Goal: Information Seeking & Learning: Learn about a topic

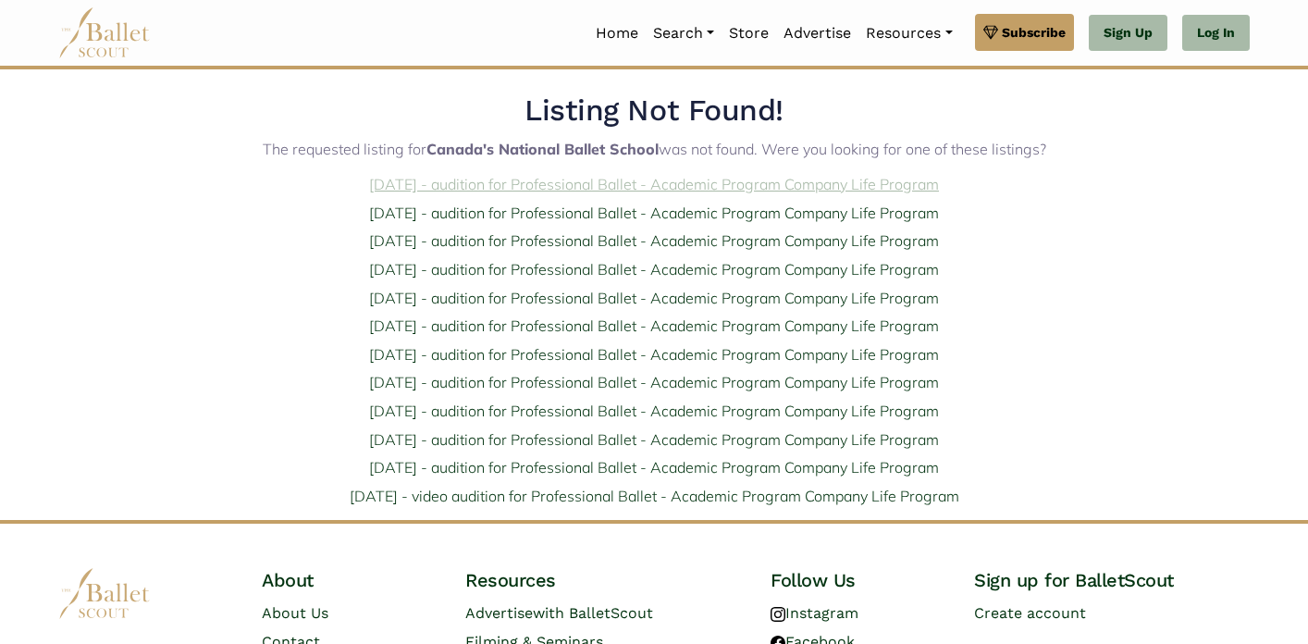
click at [435, 191] on link "[DATE] - audition for Professional Ballet - Academic Program Company Life Progr…" at bounding box center [654, 184] width 570 height 19
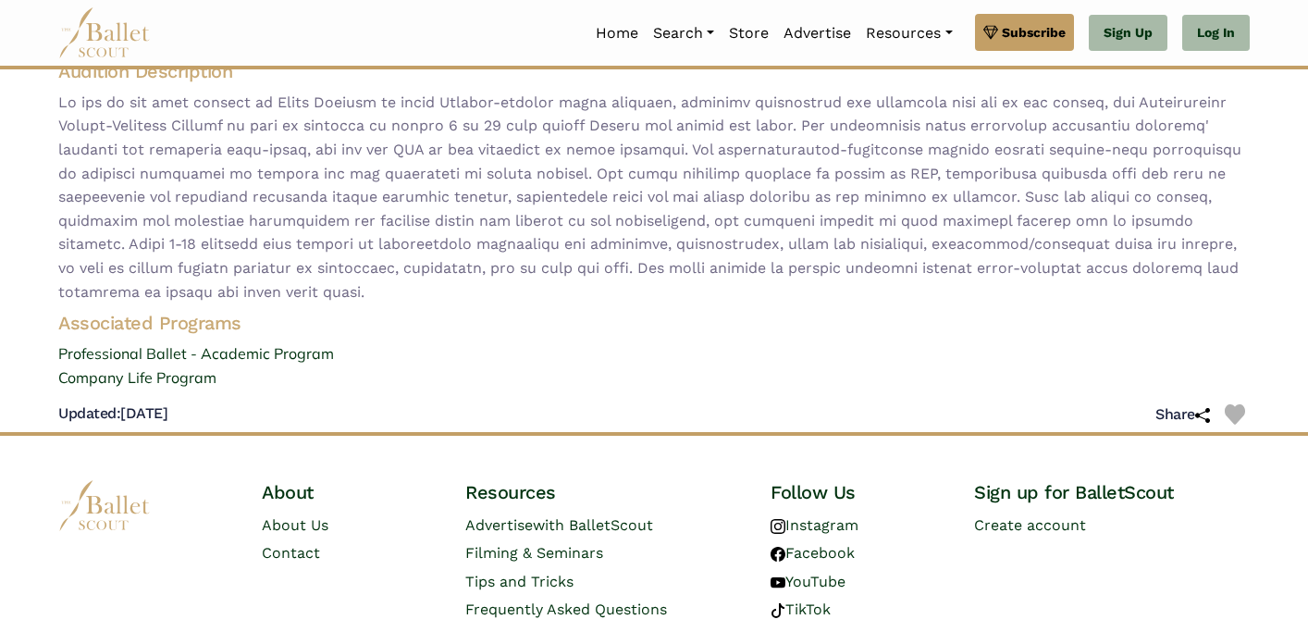
scroll to position [253, 0]
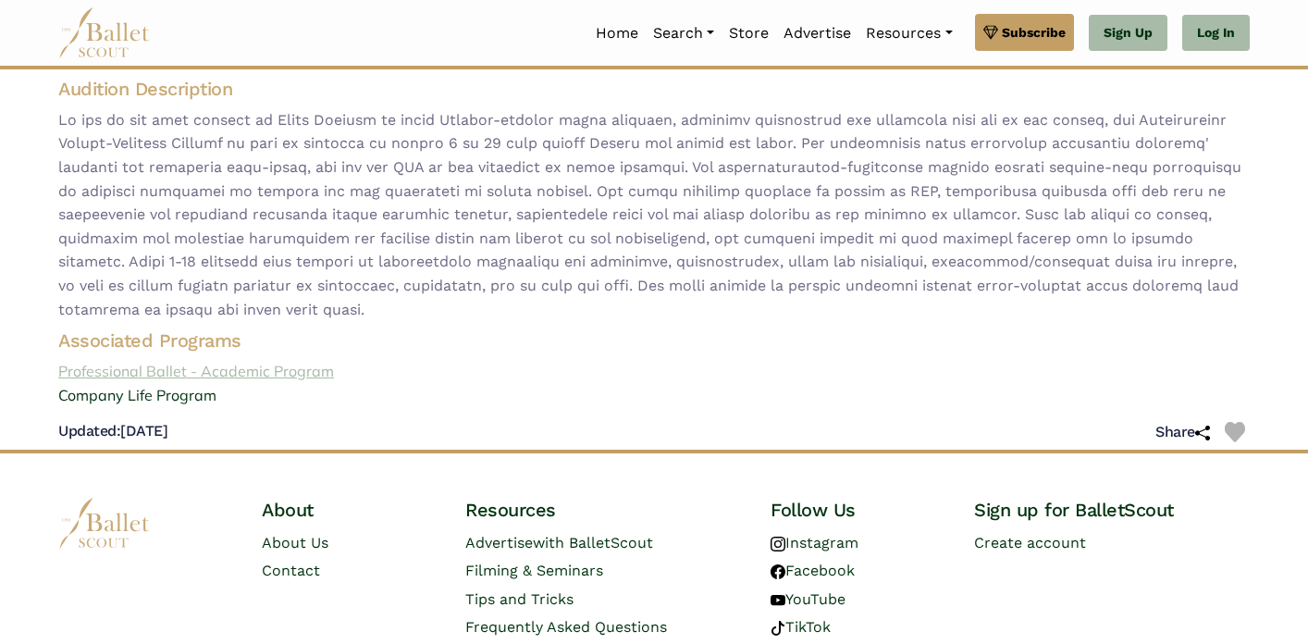
click at [187, 376] on link "Professional Ballet - Academic Program" at bounding box center [653, 372] width 1221 height 24
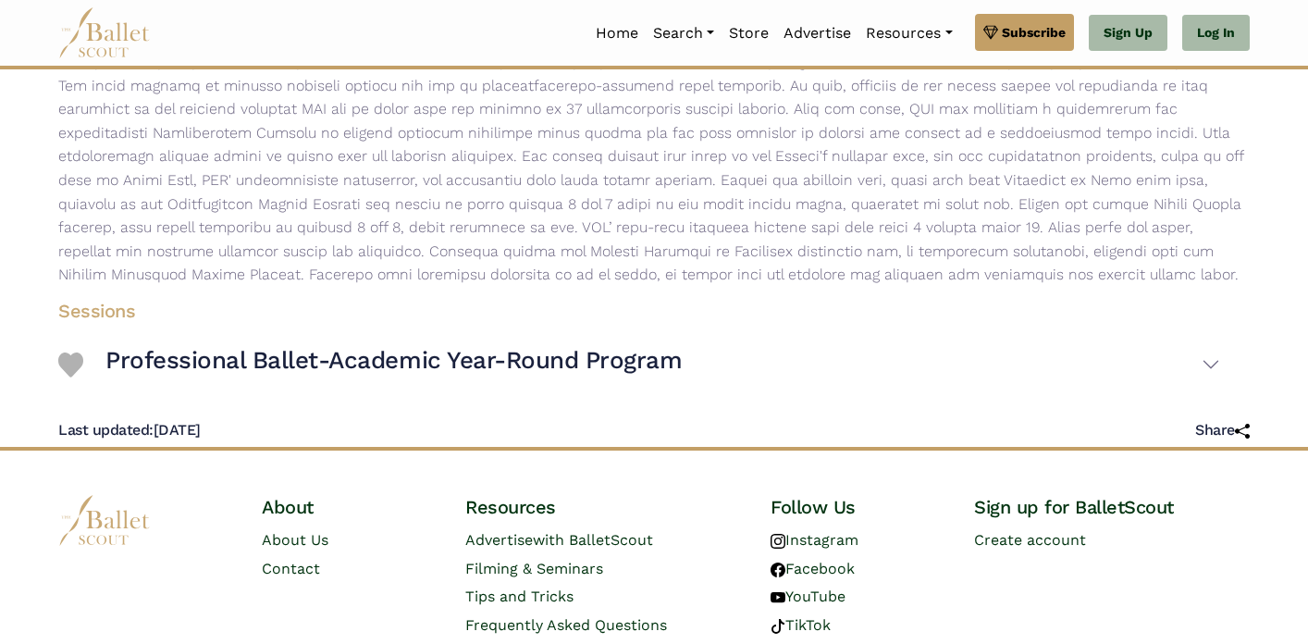
scroll to position [413, 0]
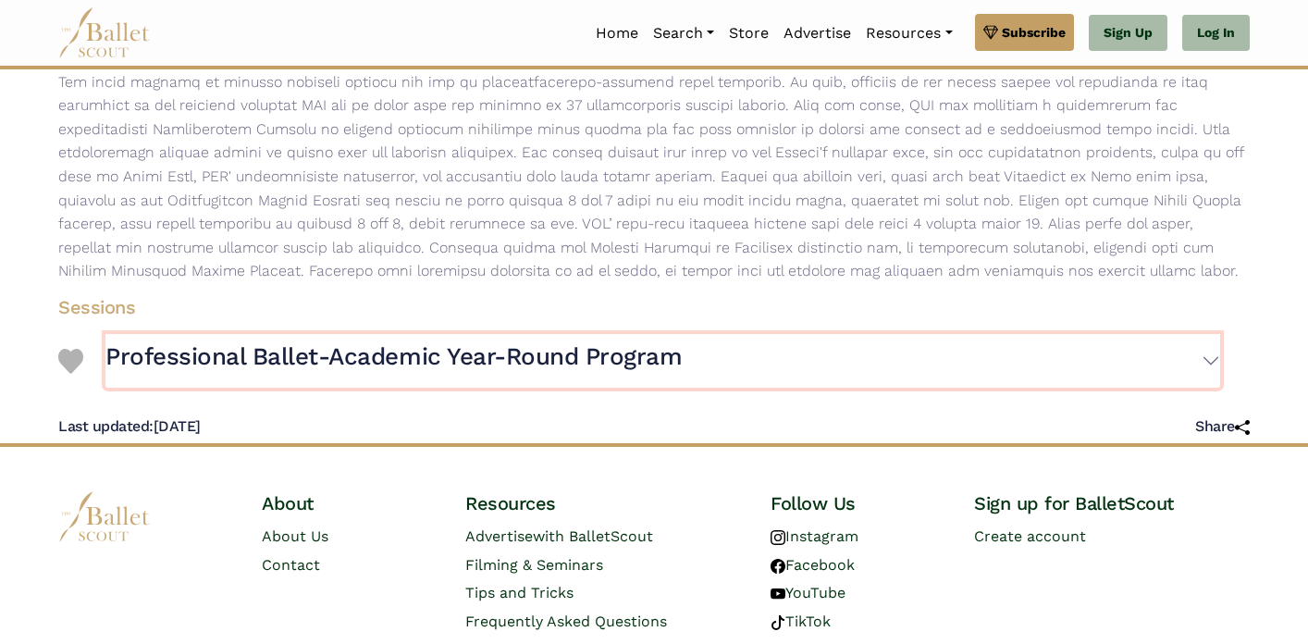
click at [666, 360] on h3 "Professional Ballet-Academic Year-Round Program" at bounding box center [393, 356] width 576 height 31
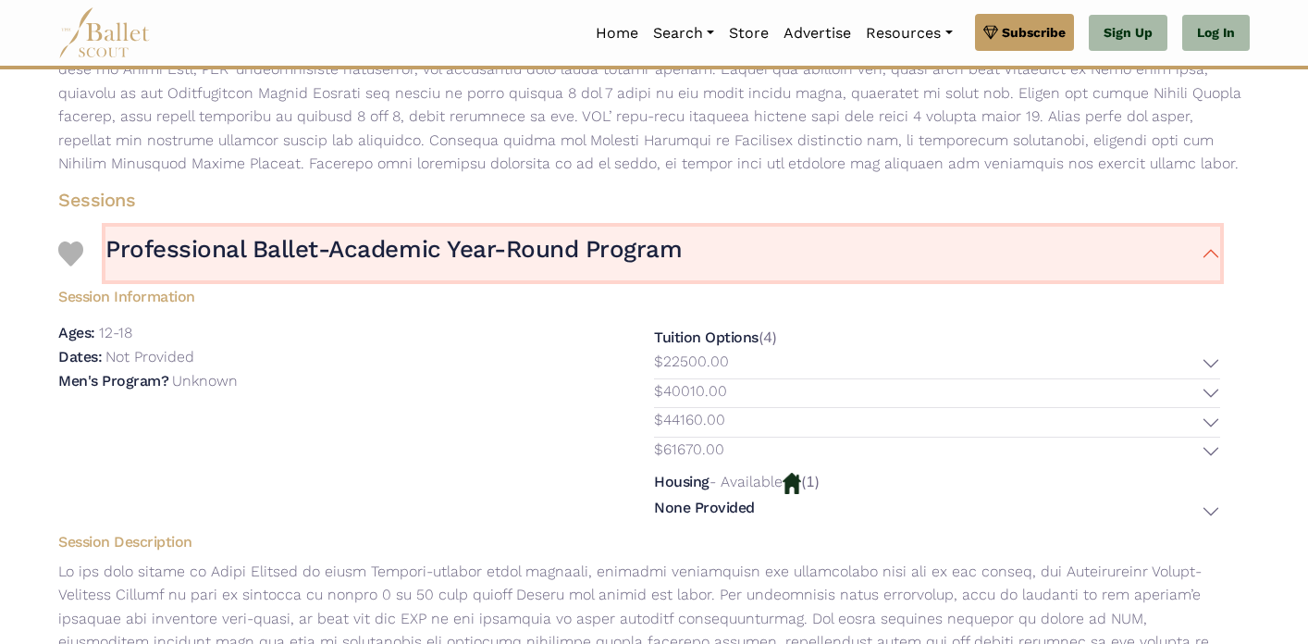
scroll to position [523, 0]
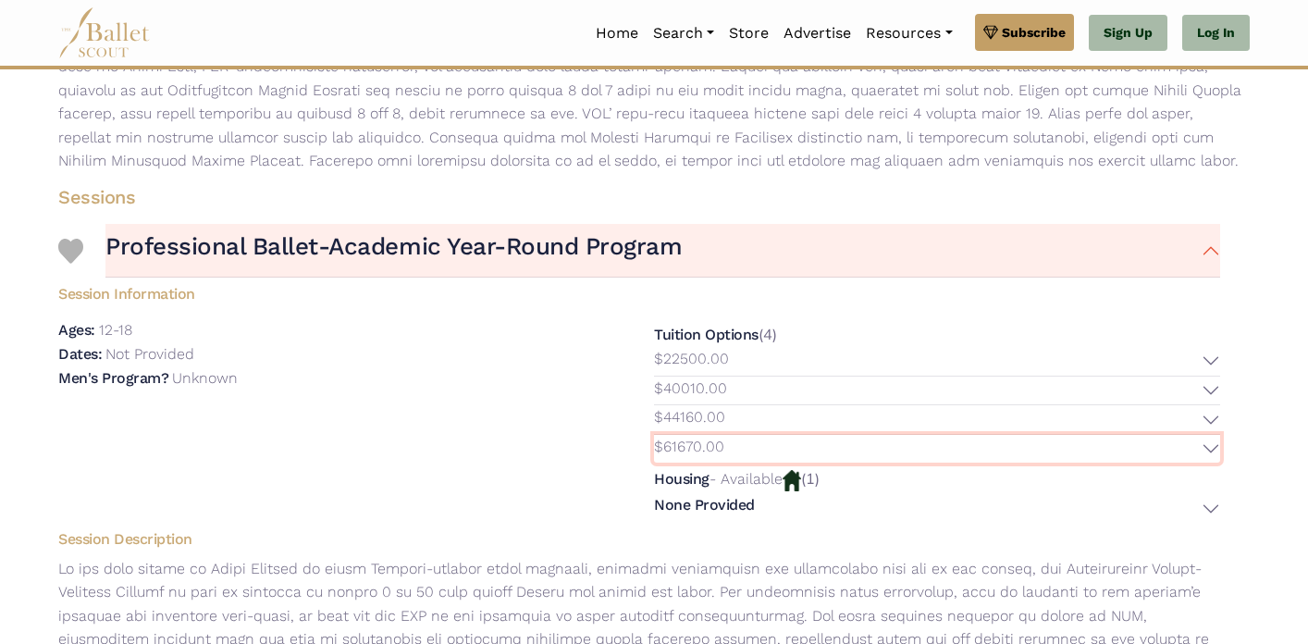
click at [705, 448] on p "$61670.00" at bounding box center [689, 447] width 70 height 24
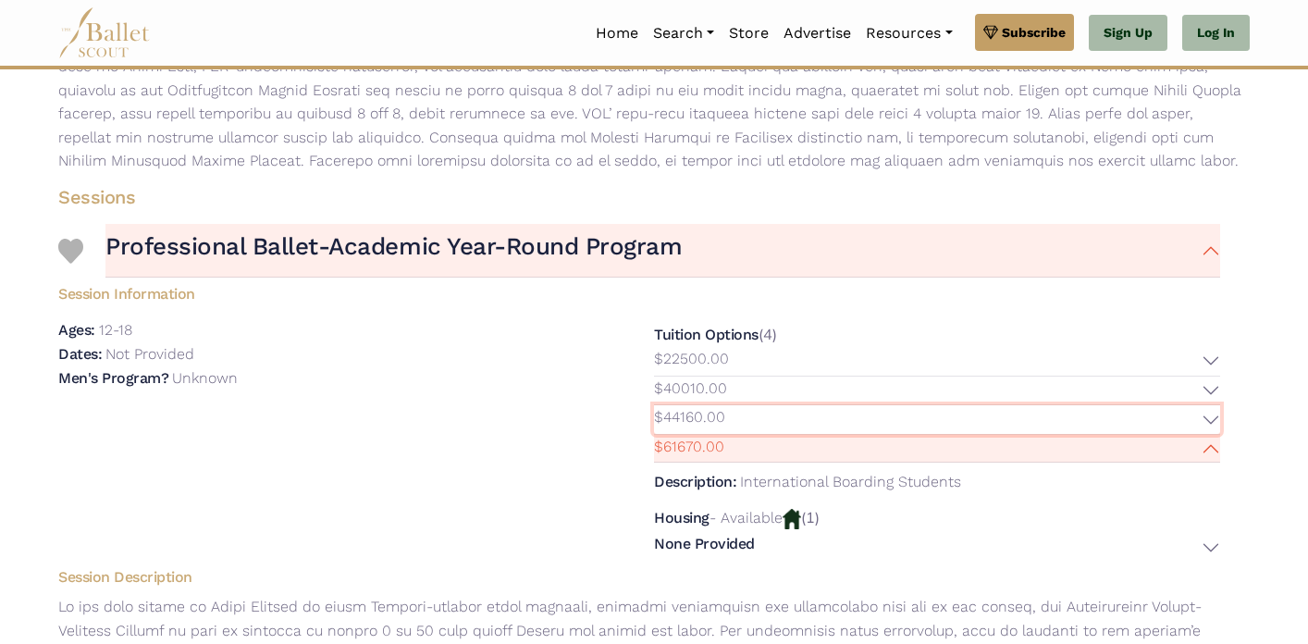
click at [707, 418] on p "$44160.00" at bounding box center [689, 417] width 71 height 24
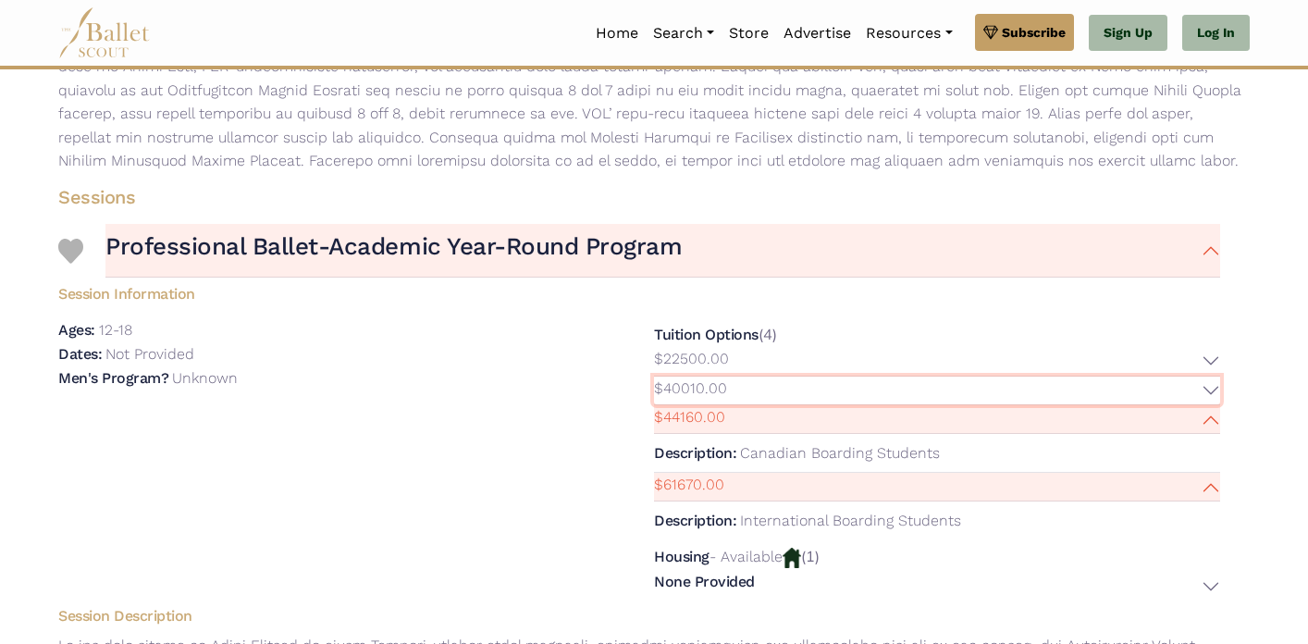
click at [706, 394] on p "$40010.00" at bounding box center [690, 388] width 73 height 24
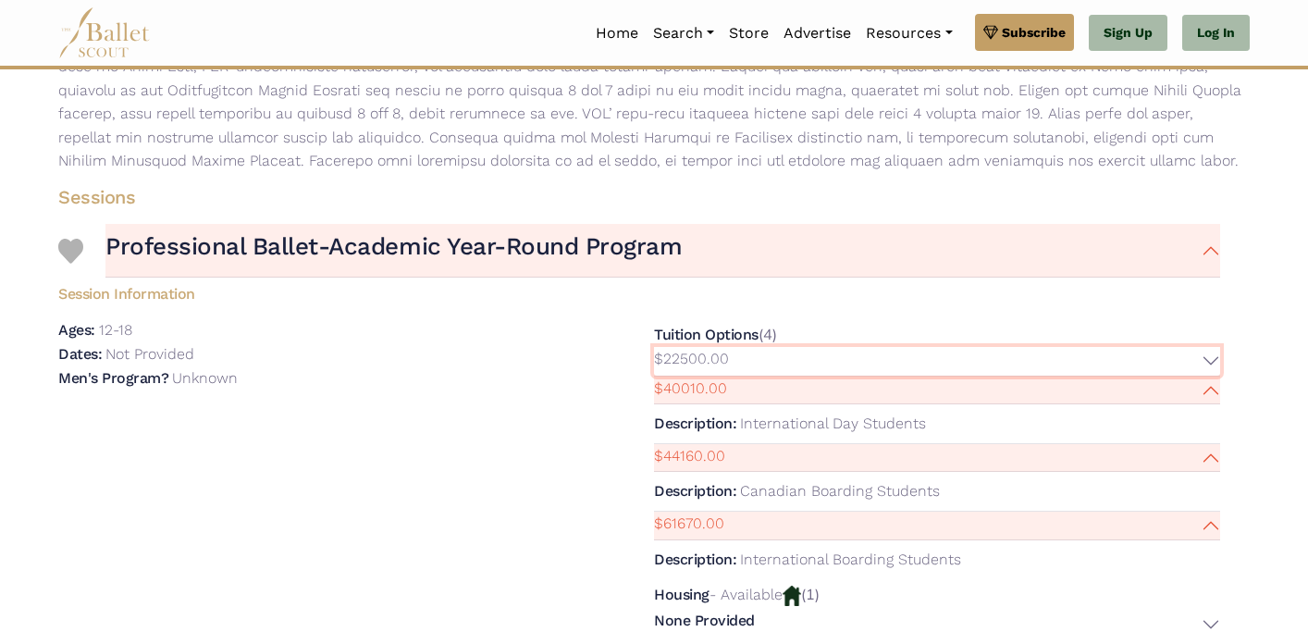
click at [704, 362] on p "$22500.00" at bounding box center [691, 359] width 75 height 24
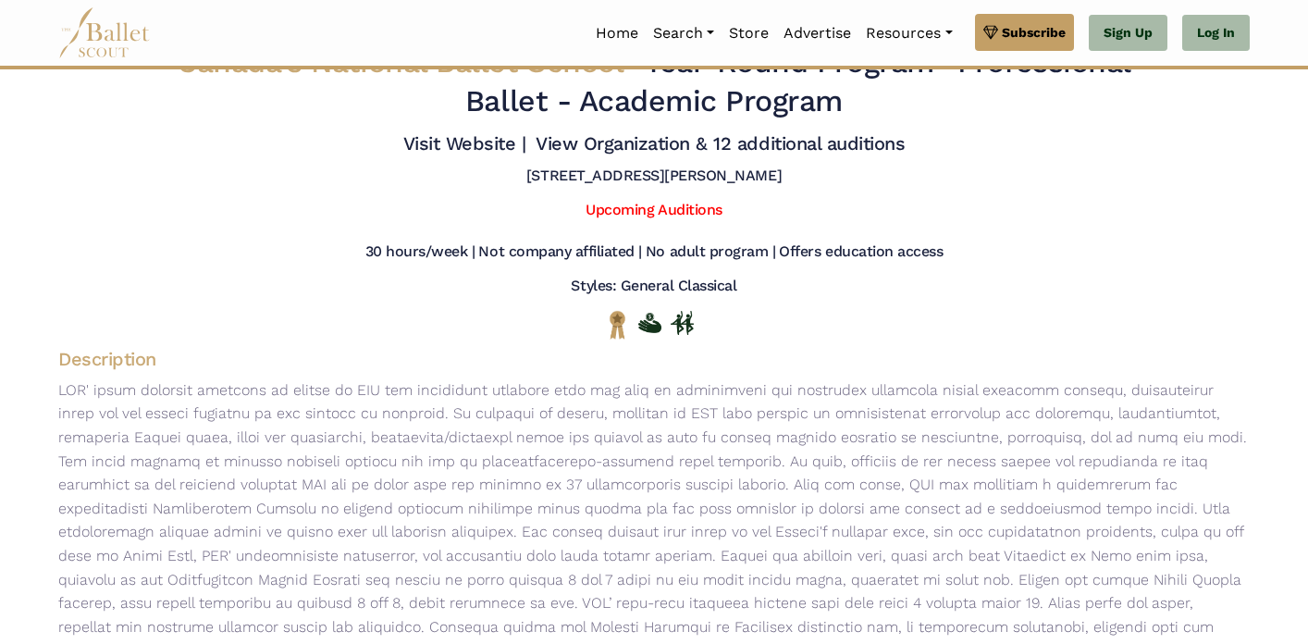
scroll to position [0, 0]
